Goal: Information Seeking & Learning: Learn about a topic

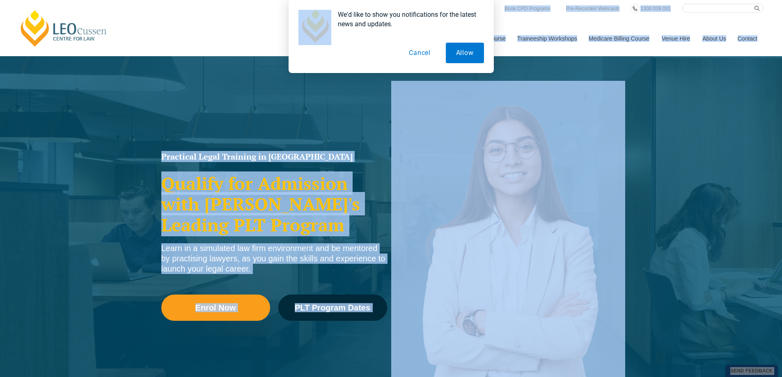
click at [776, 34] on body "Leo Cussen Centre for Law Search here Practical Legal Training Our Practical Le…" at bounding box center [391, 188] width 782 height 377
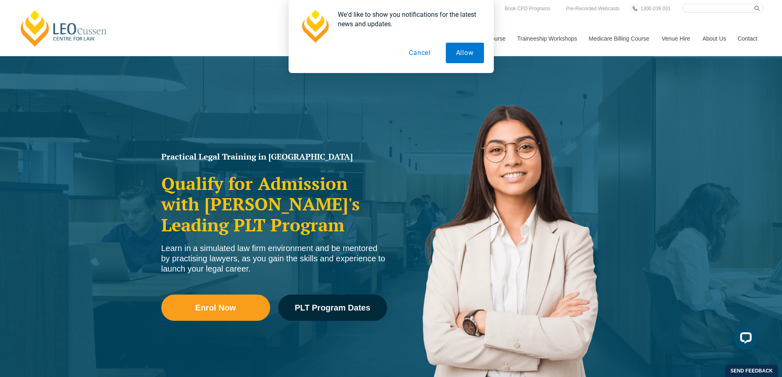
click at [694, 72] on div "We'd like to show you notifications for the latest news and updates. Allow Canc…" at bounding box center [391, 36] width 782 height 73
click at [476, 51] on button "Allow" at bounding box center [465, 53] width 38 height 21
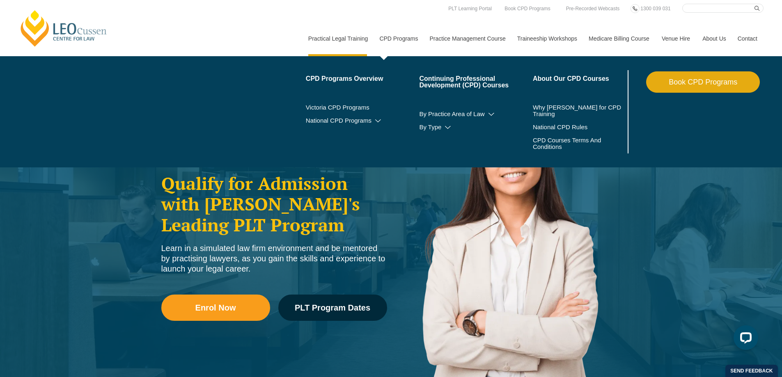
click at [438, 110] on li "By Practice Area of Law Criminal Wills, Trusts & Succession Planning Tax Litiga…" at bounding box center [476, 114] width 114 height 13
click at [491, 111] on link "By Practice Area of Law" at bounding box center [476, 114] width 114 height 7
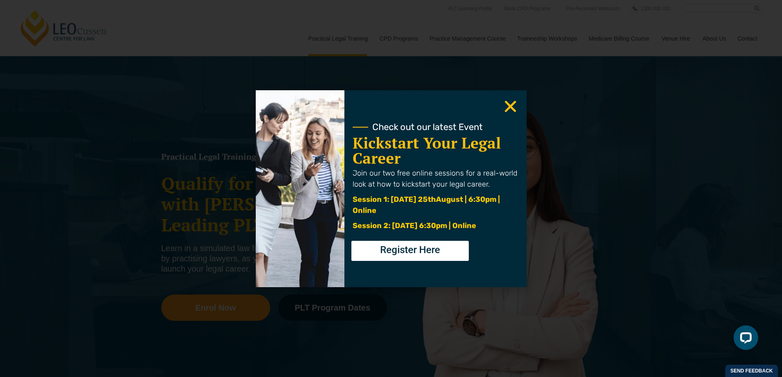
click at [512, 99] on icon "Close" at bounding box center [511, 107] width 16 height 16
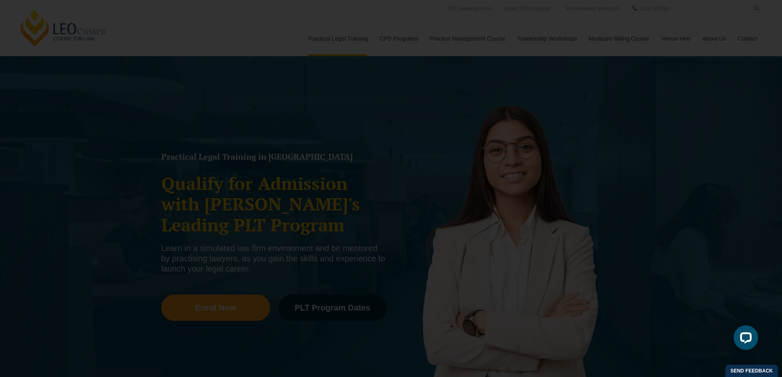
click at [510, 106] on use "Close" at bounding box center [510, 106] width 11 height 11
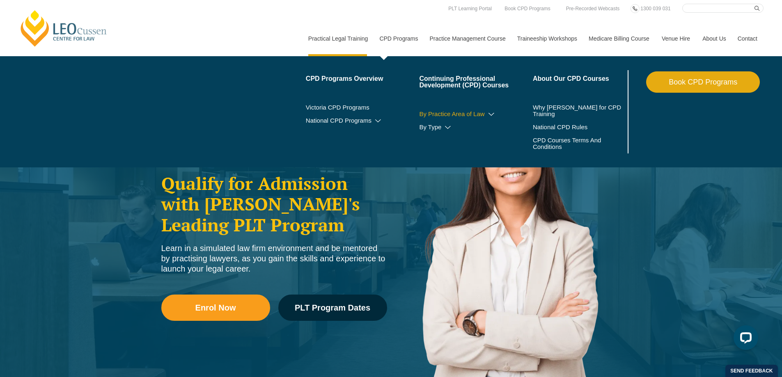
click at [488, 116] on icon at bounding box center [491, 115] width 8 height 6
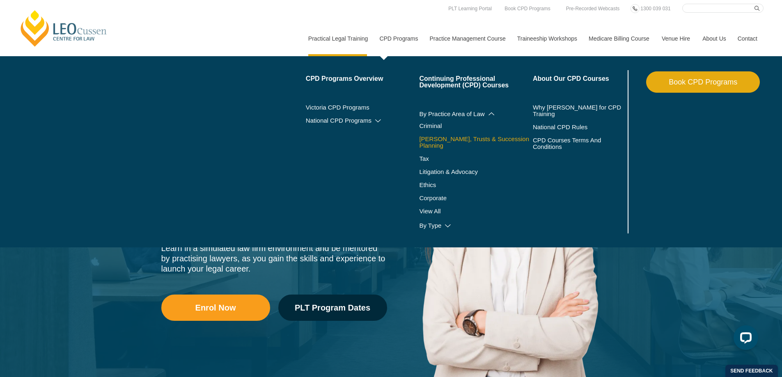
click at [471, 138] on link "[PERSON_NAME], Trusts & Succession Planning" at bounding box center [476, 142] width 114 height 13
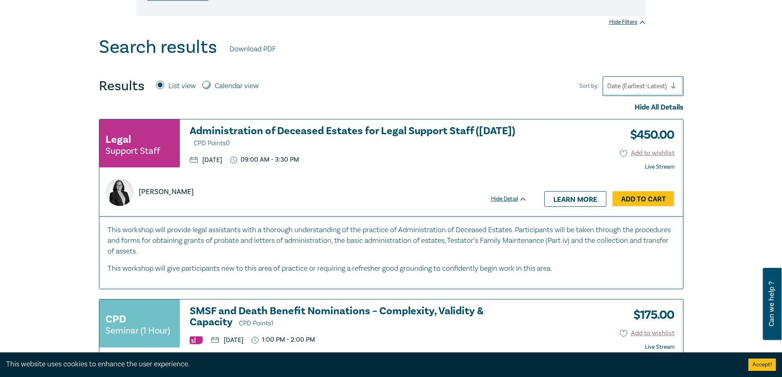
scroll to position [369, 0]
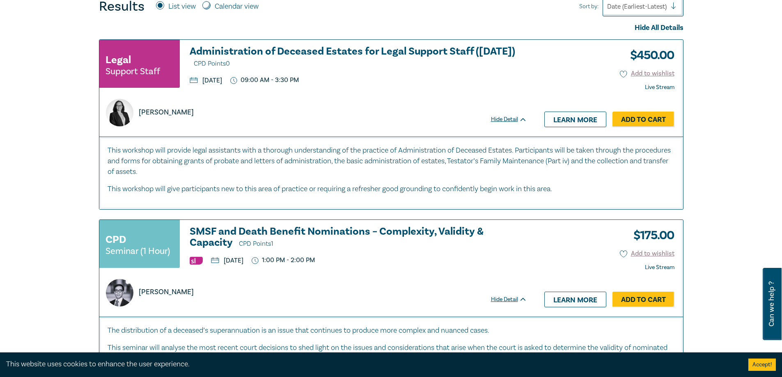
click at [449, 46] on h3 "Administration of Deceased Estates for Legal Support Staff (Sept 2025) CPD Poin…" at bounding box center [359, 57] width 338 height 23
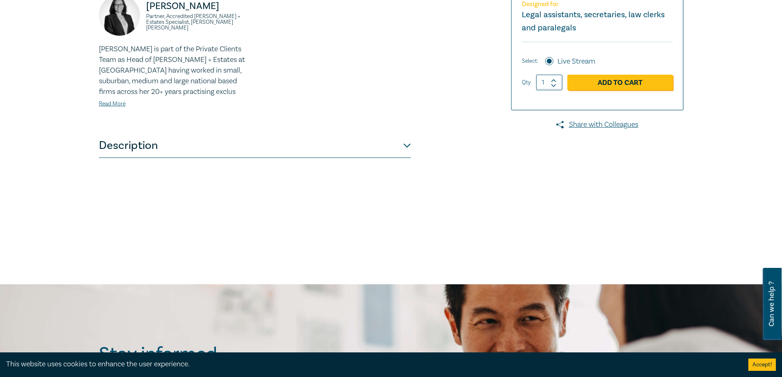
scroll to position [276, 0]
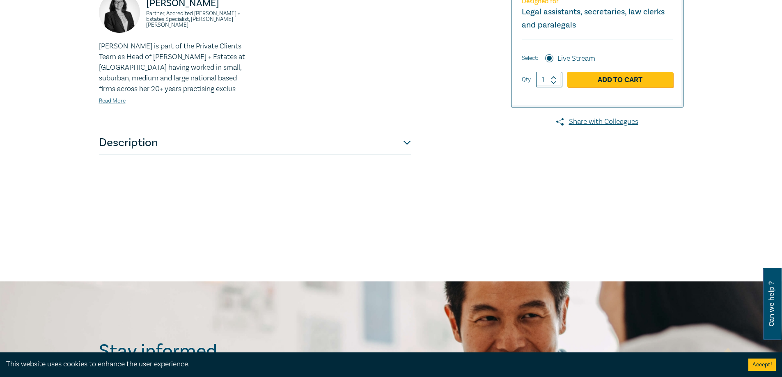
click at [420, 149] on div "Administration of Deceased Estates for Legal Support Staff (Sept 2025) W25106 L…" at bounding box center [292, 37] width 396 height 411
click at [406, 150] on button "Description" at bounding box center [255, 143] width 312 height 25
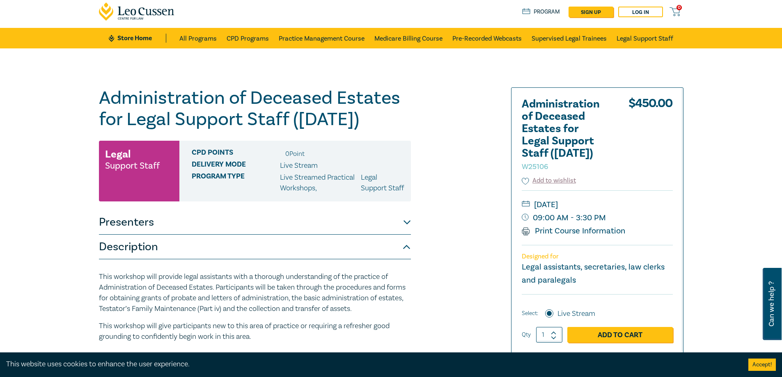
scroll to position [0, 0]
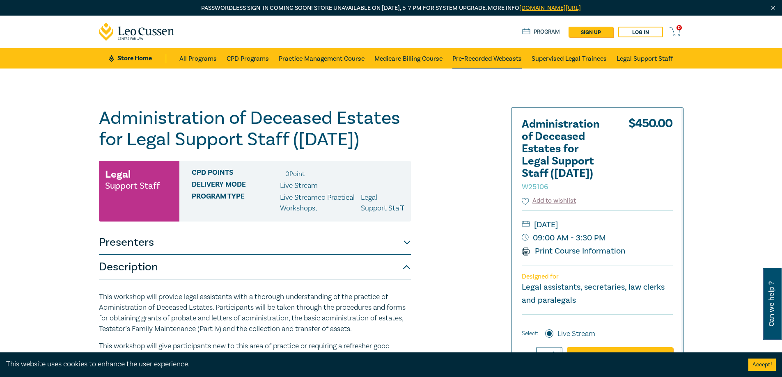
click at [473, 57] on link "Pre-Recorded Webcasts" at bounding box center [486, 58] width 69 height 21
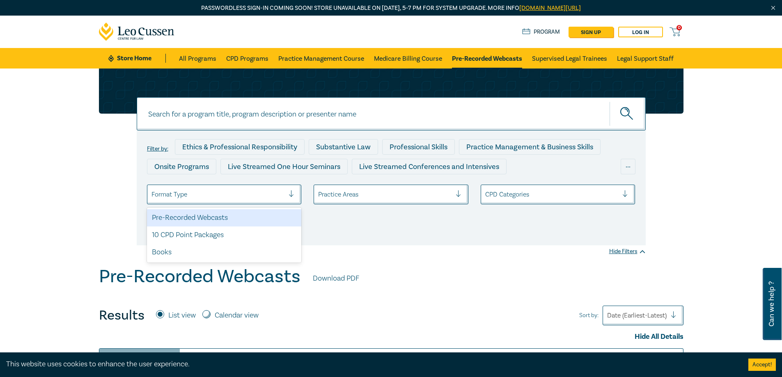
click at [295, 198] on div at bounding box center [295, 195] width 12 height 8
click at [350, 193] on div at bounding box center [384, 194] width 133 height 11
click at [365, 193] on div at bounding box center [384, 194] width 133 height 11
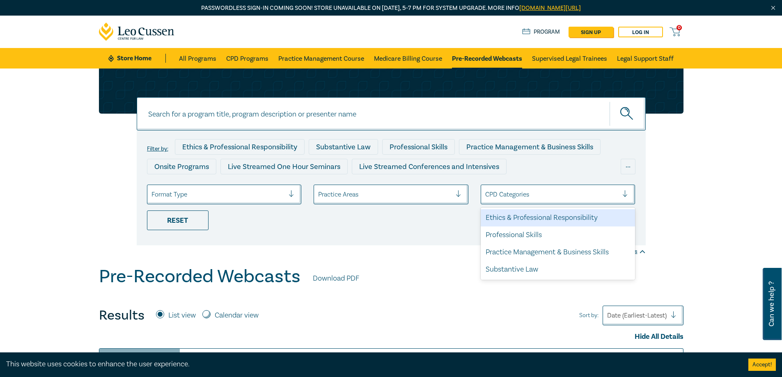
click at [495, 189] on div at bounding box center [551, 194] width 133 height 11
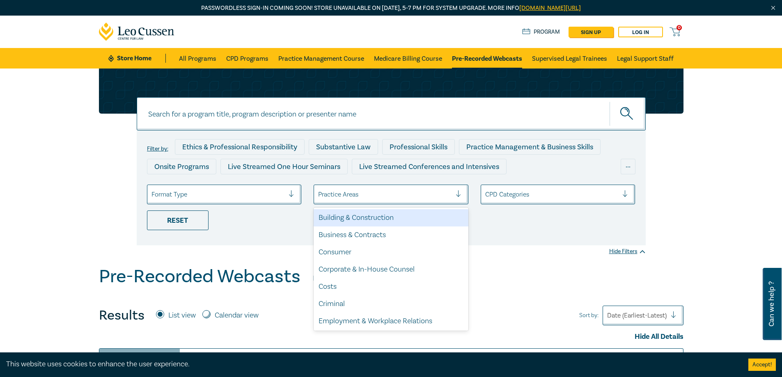
click at [439, 194] on div at bounding box center [384, 194] width 133 height 11
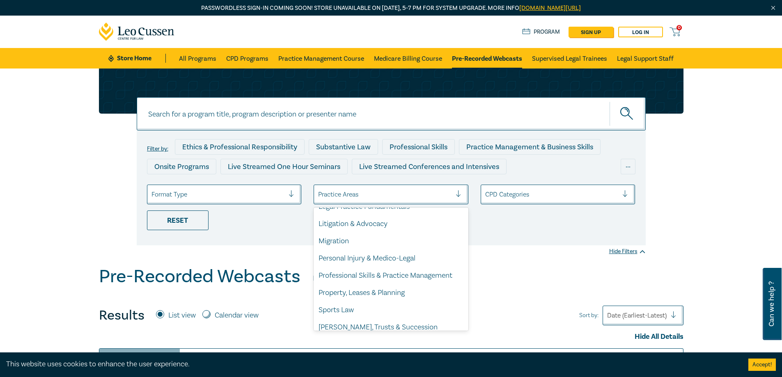
scroll to position [241, 0]
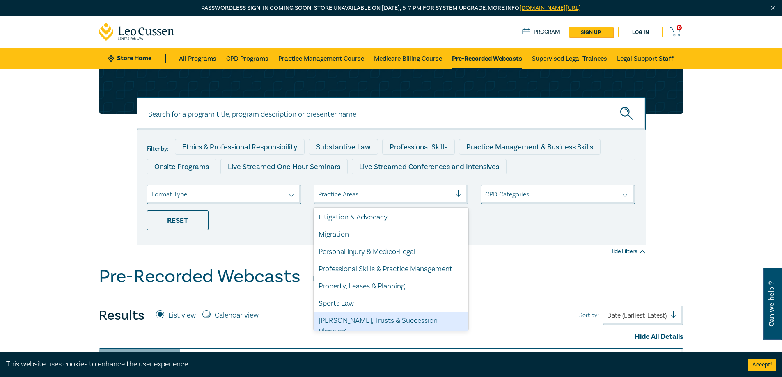
click at [428, 322] on div "[PERSON_NAME], Trusts & Succession Planning" at bounding box center [391, 326] width 155 height 28
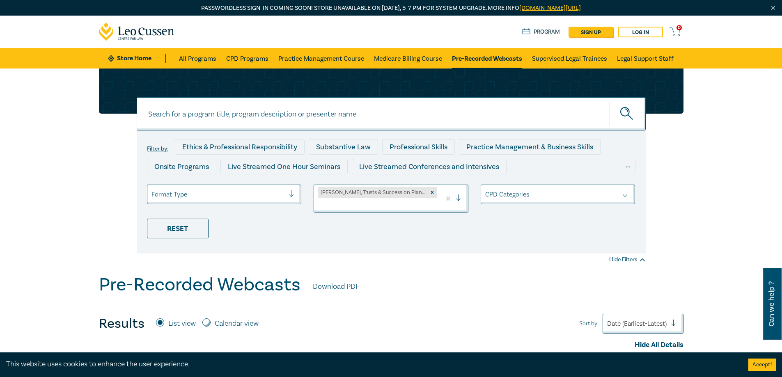
click at [630, 96] on div at bounding box center [391, 91] width 585 height 45
click at [459, 183] on div "Filter by: Ethics & Professional Responsibility Substantive Law Professional Sk…" at bounding box center [391, 192] width 509 height 123
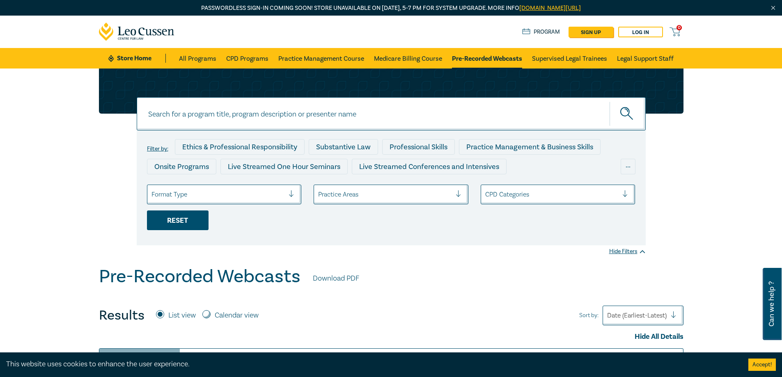
click at [189, 222] on div "Reset" at bounding box center [178, 221] width 62 height 20
click at [296, 218] on li "Reset" at bounding box center [224, 221] width 167 height 20
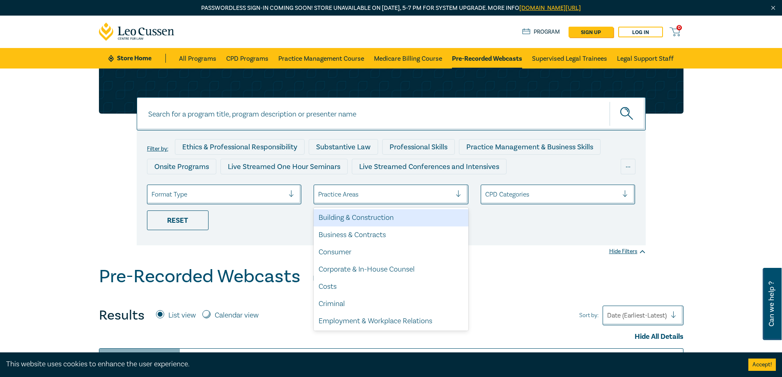
click at [342, 199] on div at bounding box center [384, 194] width 133 height 11
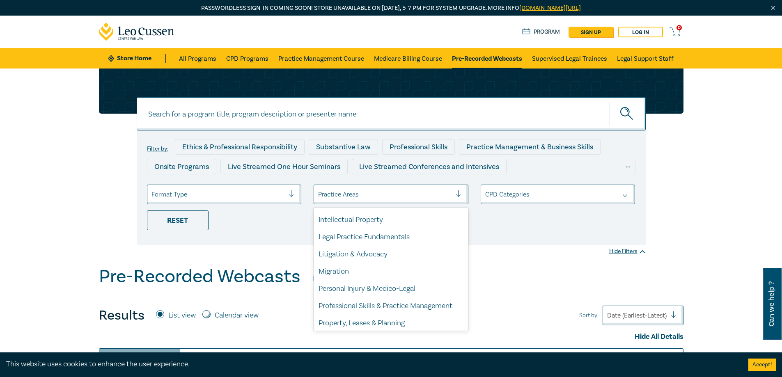
scroll to position [241, 0]
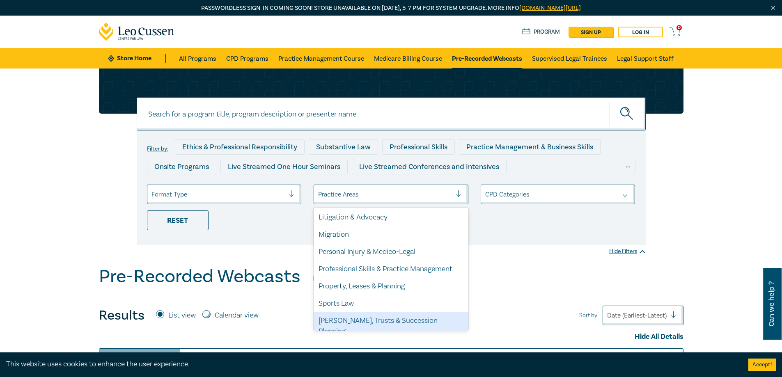
click at [428, 324] on div "[PERSON_NAME], Trusts & Succession Planning" at bounding box center [391, 326] width 155 height 28
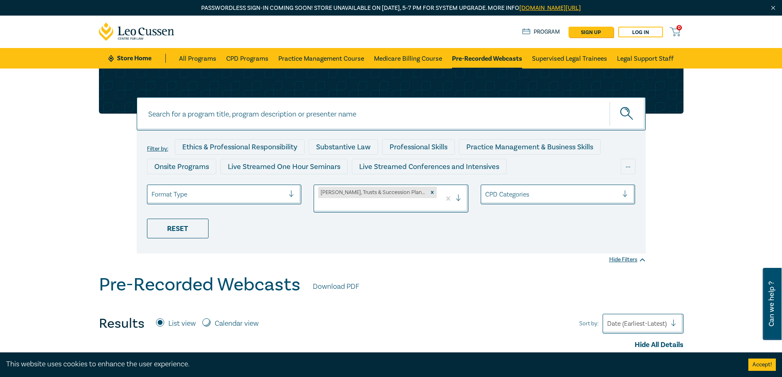
click at [606, 253] on div "Filter by: Ethics & Professional Responsibility Substantive Law Professional Sk…" at bounding box center [391, 172] width 782 height 206
click at [698, 148] on div "Filter by: Ethics & Professional Responsibility Substantive Law Professional Sk…" at bounding box center [391, 172] width 782 height 206
click at [661, 40] on div "0 $ NaN Store Home About us Program sign up Log in 0" at bounding box center [391, 32] width 595 height 32
click at [531, 89] on div at bounding box center [391, 91] width 585 height 45
click at [523, 106] on input at bounding box center [391, 113] width 509 height 33
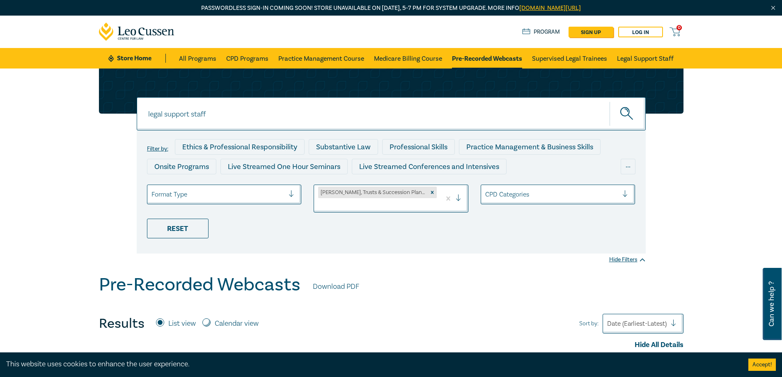
type input "legal support staff"
click at [610, 101] on button "submit" at bounding box center [628, 113] width 36 height 25
click at [627, 118] on icon "submit" at bounding box center [627, 114] width 14 height 14
click at [243, 62] on link "CPD Programs" at bounding box center [247, 58] width 42 height 21
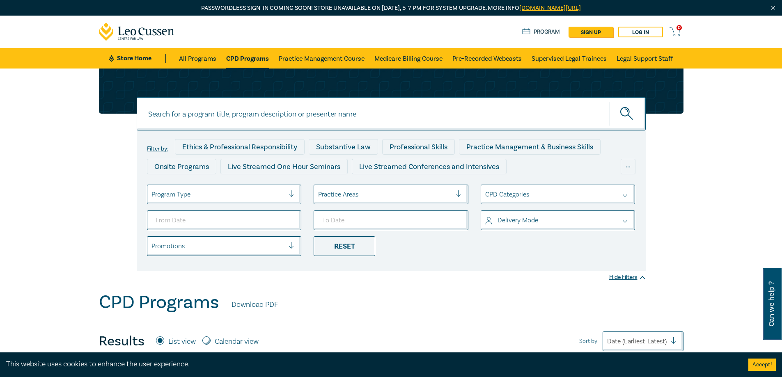
click at [359, 113] on input at bounding box center [391, 113] width 509 height 33
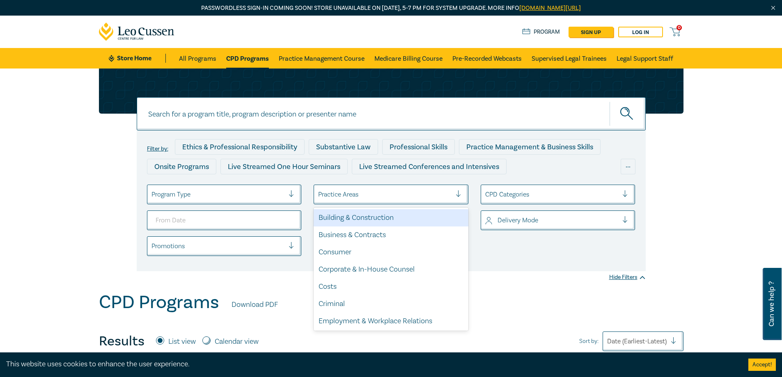
click at [429, 189] on div "Practice Areas" at bounding box center [385, 195] width 142 height 14
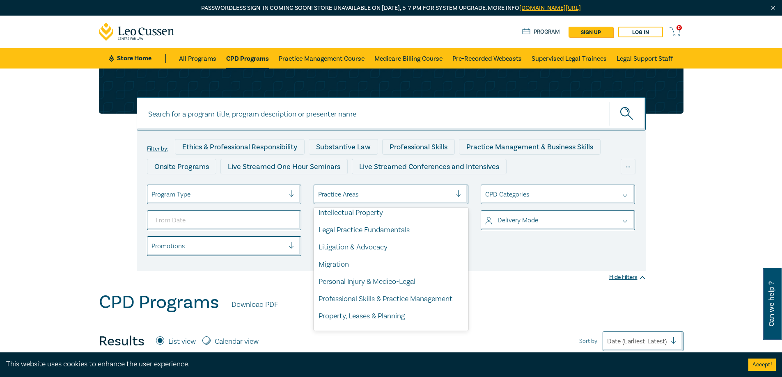
scroll to position [241, 0]
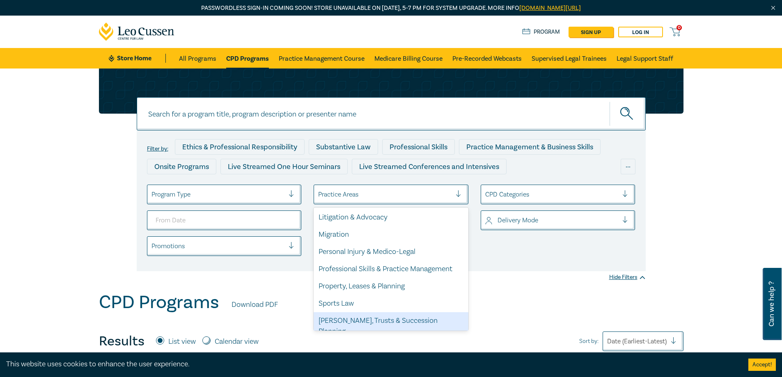
click at [424, 322] on div "[PERSON_NAME], Trusts & Succession Planning" at bounding box center [391, 326] width 155 height 28
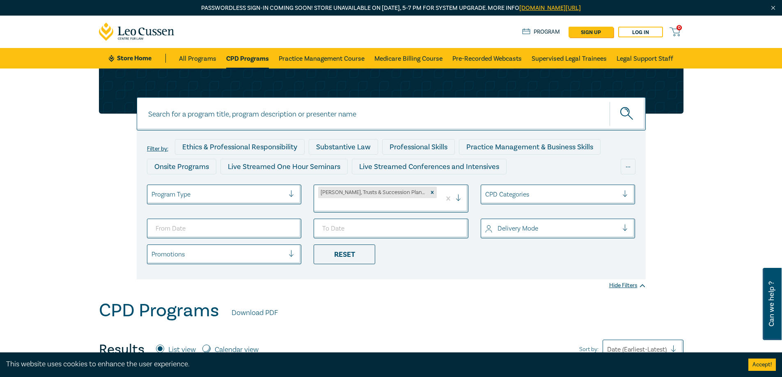
click at [279, 120] on input at bounding box center [391, 113] width 509 height 33
click at [610, 101] on button "submit" at bounding box center [628, 113] width 36 height 25
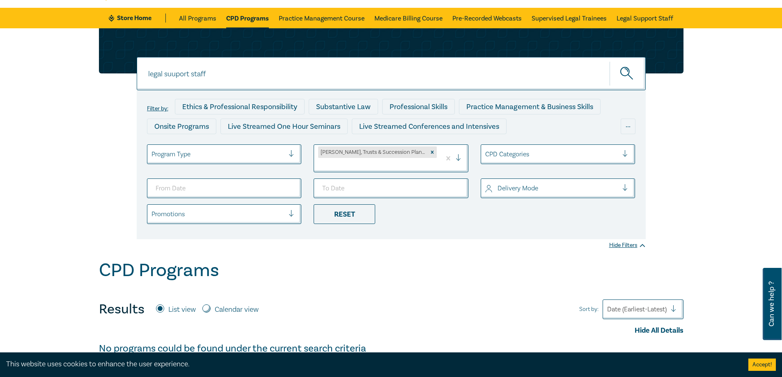
scroll to position [39, 0]
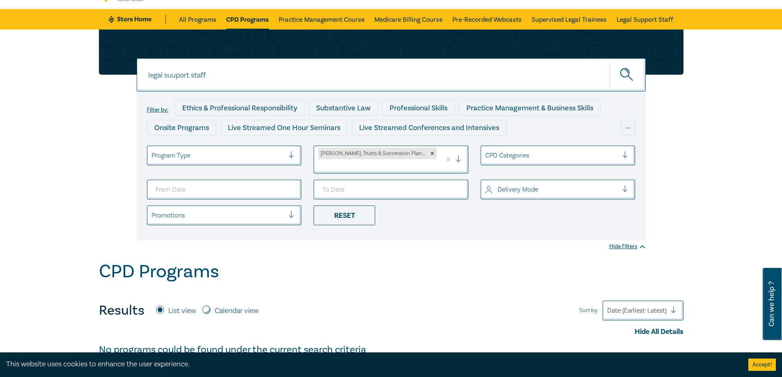
click at [176, 75] on input "legal suuport staff" at bounding box center [391, 74] width 509 height 33
type input "legal support staff"
click at [610, 62] on button "submit" at bounding box center [628, 74] width 36 height 25
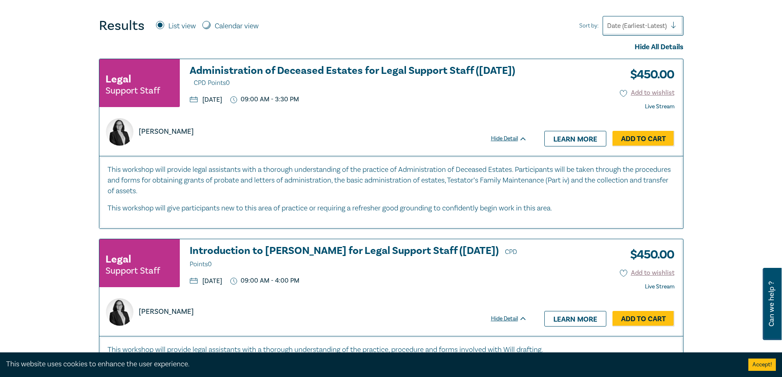
scroll to position [322, 0]
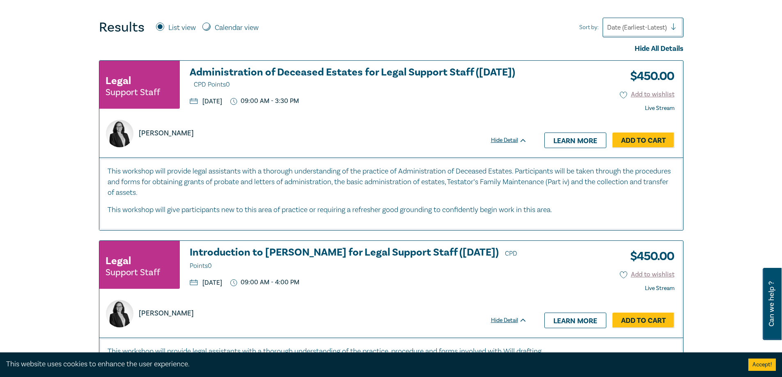
click at [367, 67] on h3 "Administration of Deceased Estates for Legal Support Staff (Sept 2025) CPD Poin…" at bounding box center [359, 78] width 338 height 23
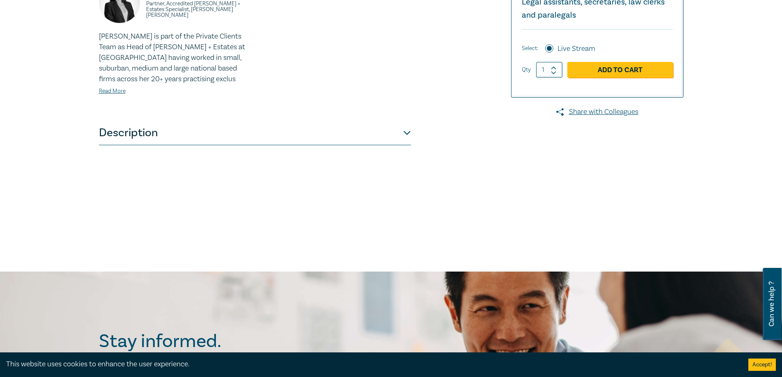
scroll to position [288, 0]
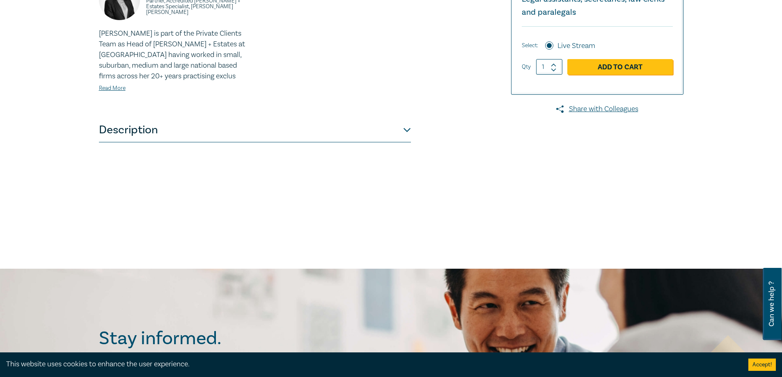
click at [318, 138] on button "Description" at bounding box center [255, 130] width 312 height 25
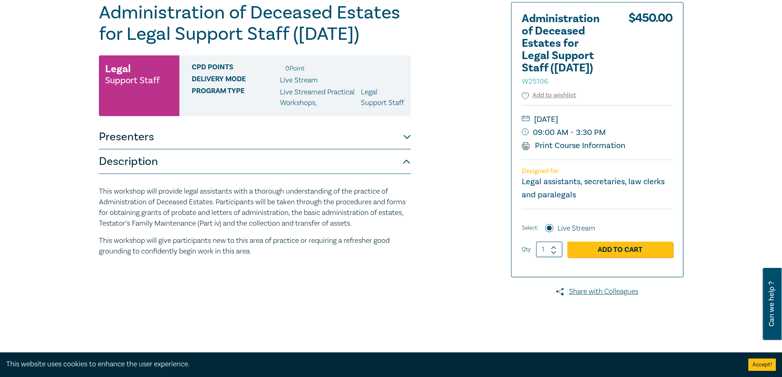
scroll to position [94, 0]
